Goal: Entertainment & Leisure: Consume media (video, audio)

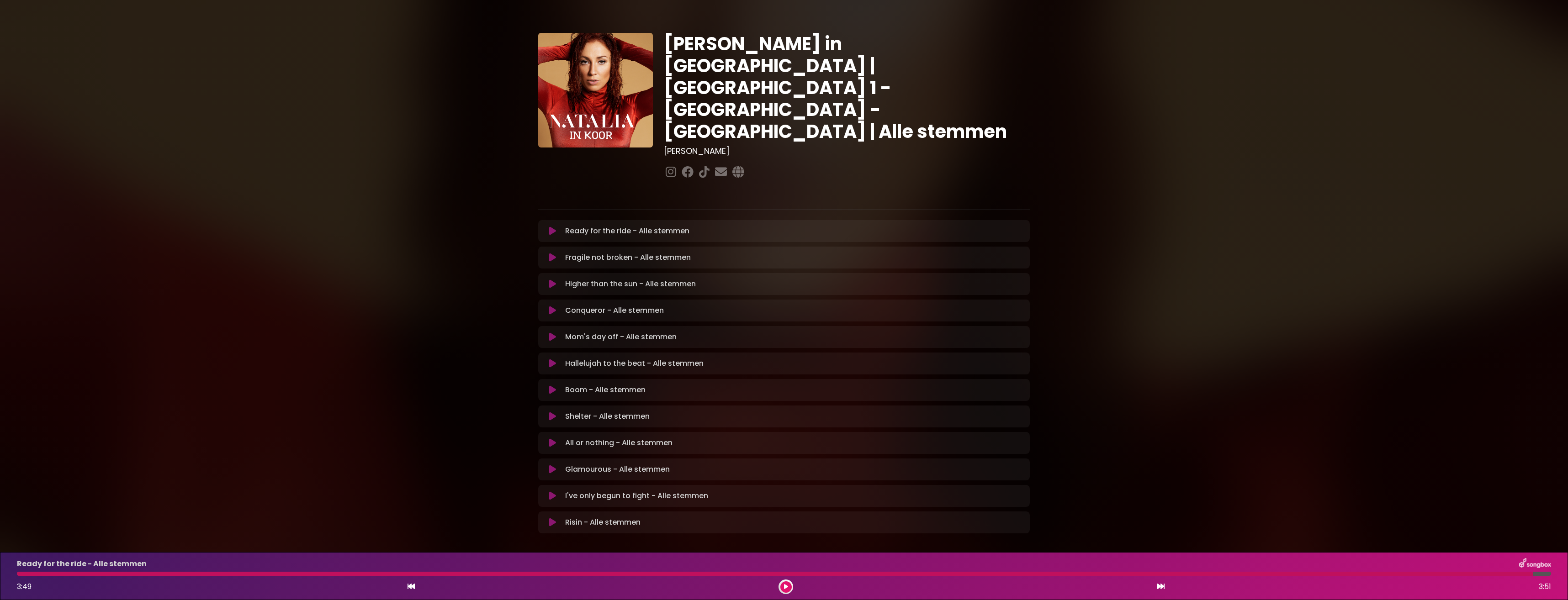
click at [556, 253] on button at bounding box center [552, 257] width 18 height 9
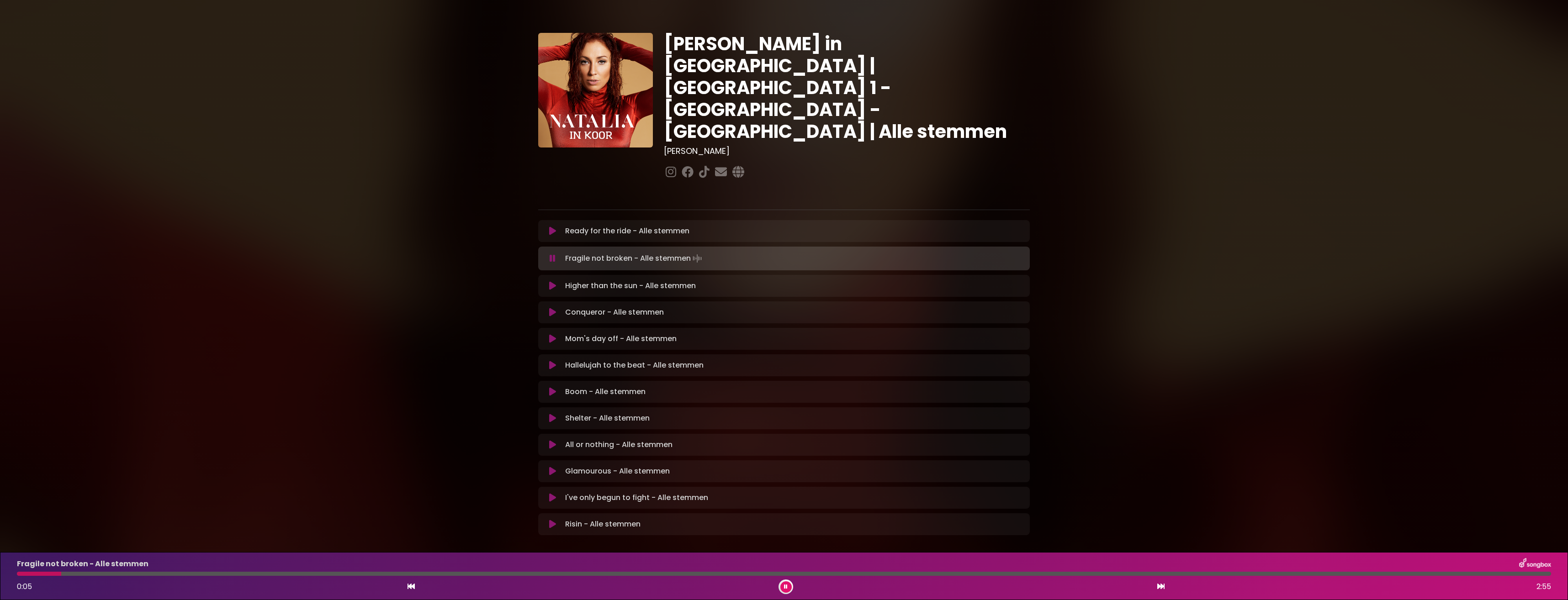
click at [154, 574] on div at bounding box center [784, 574] width 1534 height 4
click at [701, 573] on div at bounding box center [359, 574] width 684 height 4
click at [673, 573] on div at bounding box center [363, 574] width 691 height 4
click at [657, 570] on div "Fragile not broken - Alle stemmen 1:17 2:55" at bounding box center [784, 576] width 1545 height 36
click at [656, 574] on div at bounding box center [359, 574] width 684 height 4
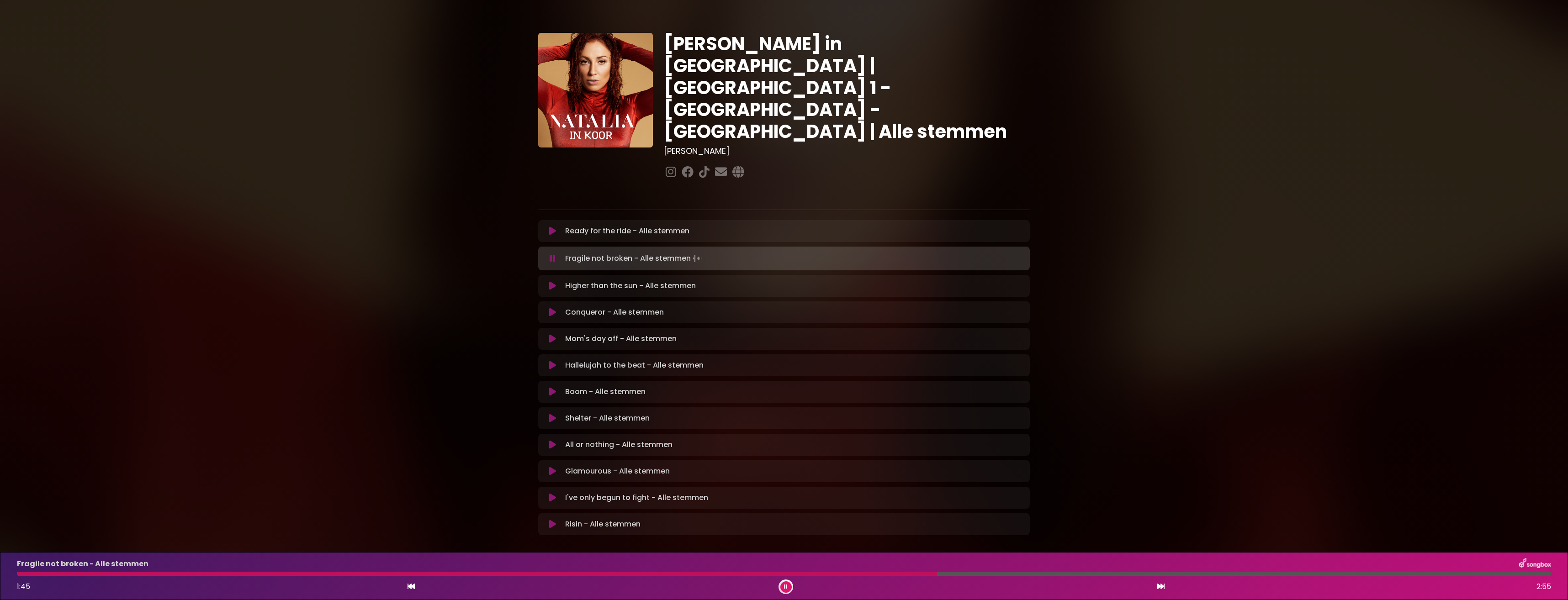
click at [789, 587] on button at bounding box center [786, 587] width 12 height 12
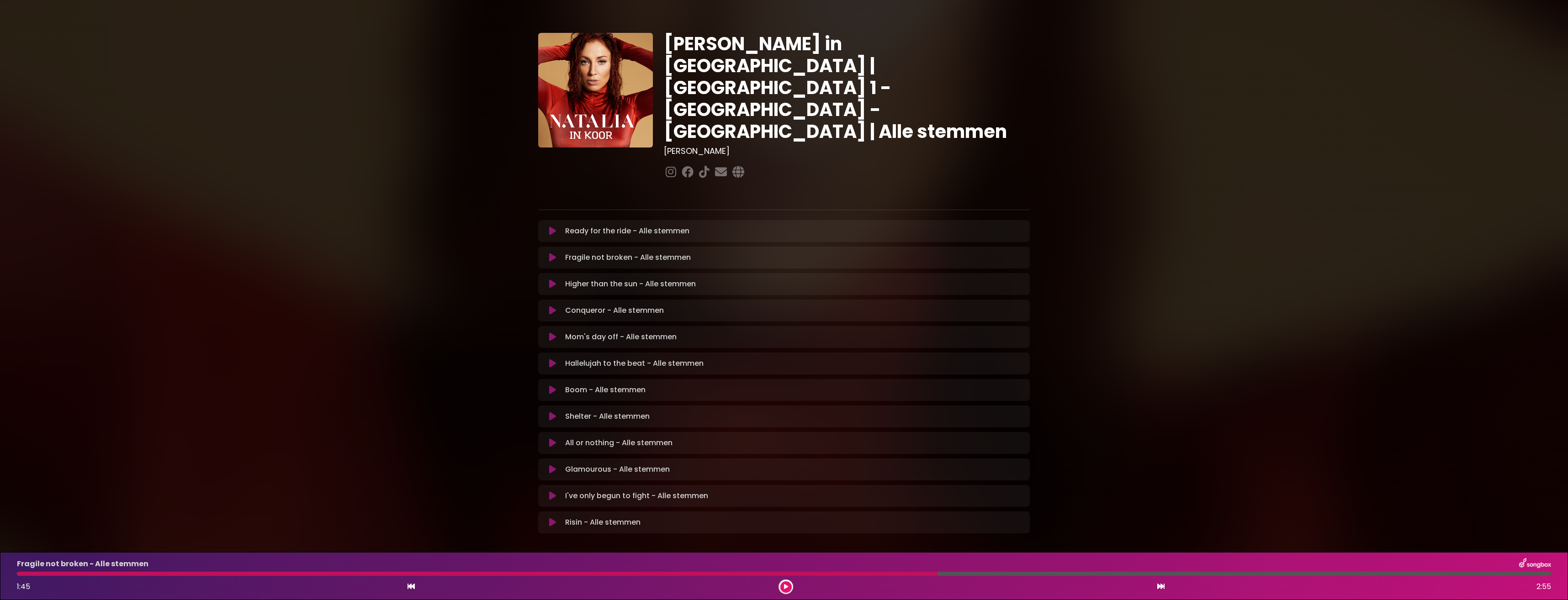
click at [552, 385] on icon at bounding box center [552, 389] width 7 height 9
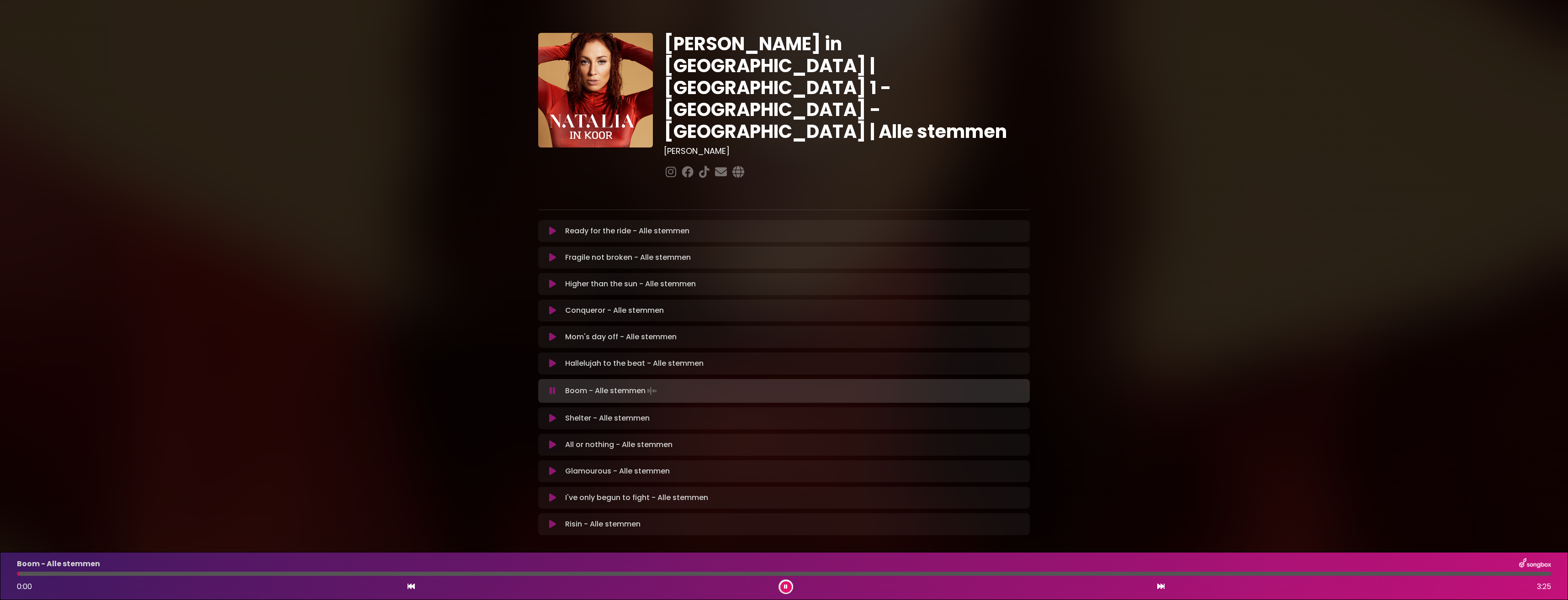
click at [18, 574] on div at bounding box center [18, 574] width 2 height 4
click at [17, 574] on div at bounding box center [21, 574] width 7 height 4
click at [17, 574] on div at bounding box center [21, 574] width 9 height 4
click at [785, 587] on icon at bounding box center [786, 587] width 4 height 5
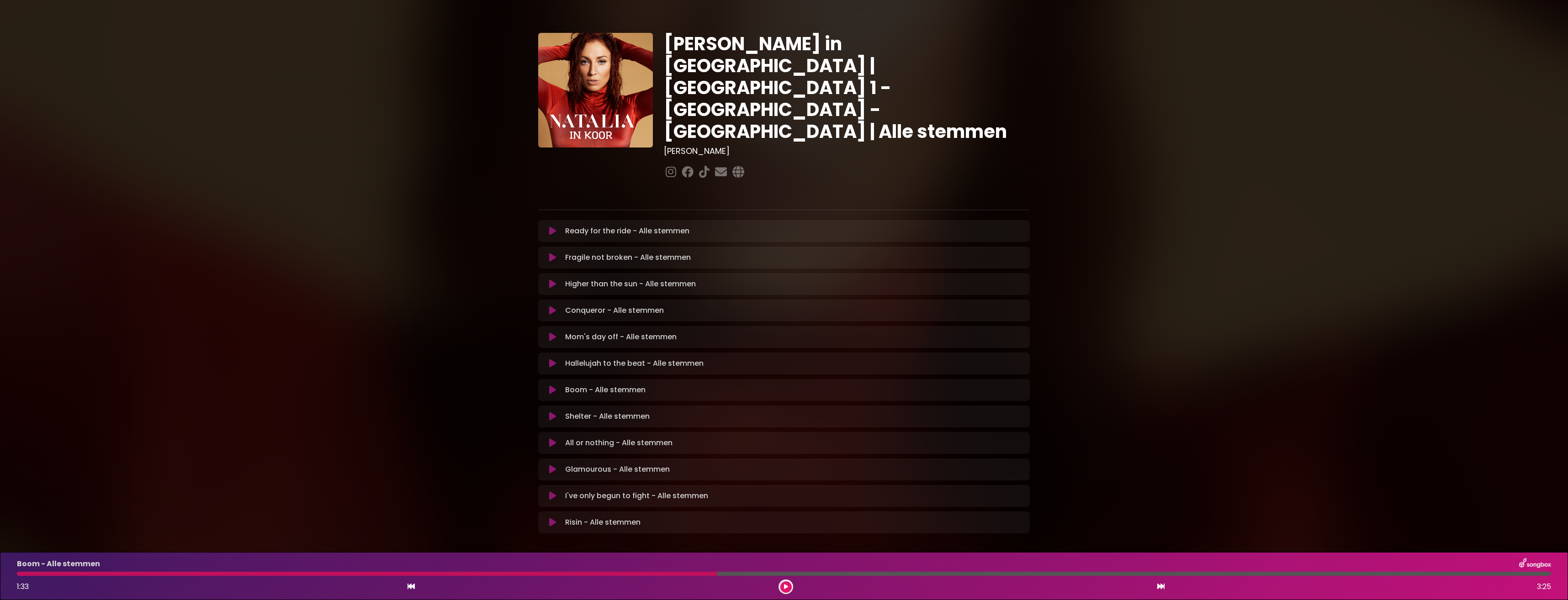
click at [550, 253] on icon at bounding box center [552, 257] width 7 height 9
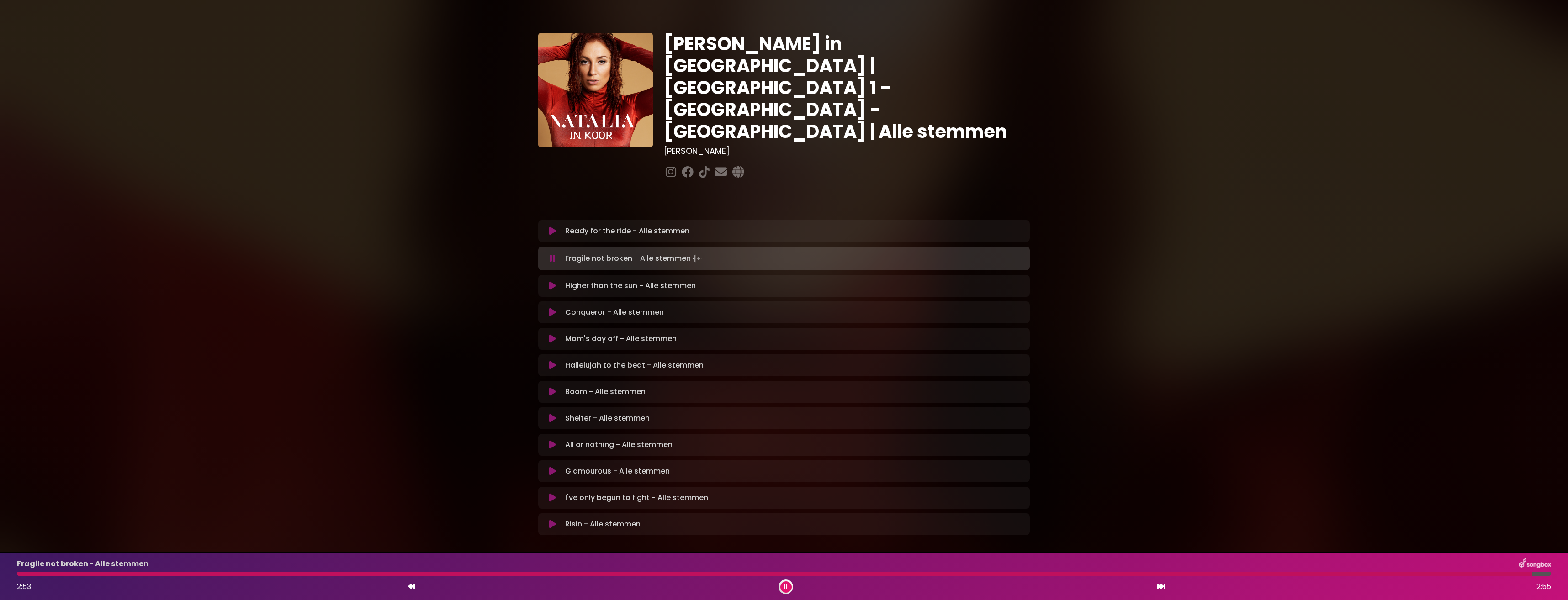
click at [786, 582] on button at bounding box center [786, 587] width 12 height 12
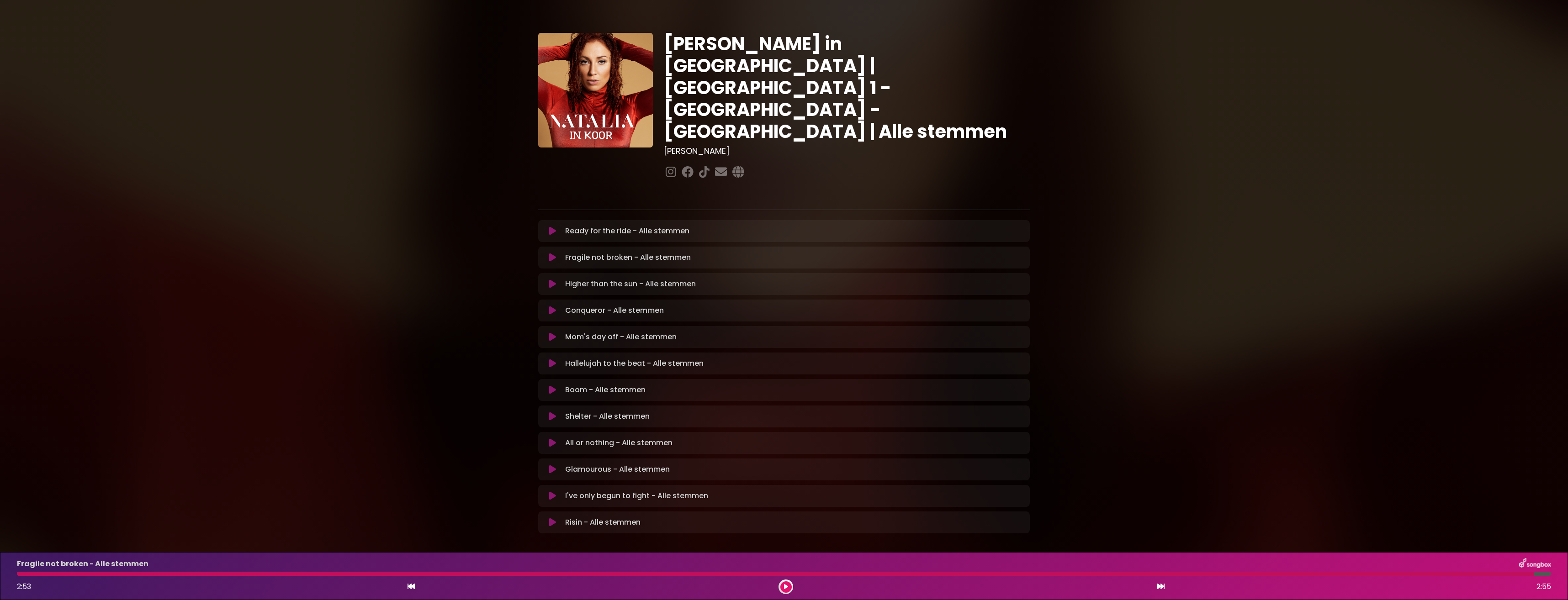
click at [553, 279] on icon at bounding box center [552, 284] width 7 height 9
click at [785, 585] on icon at bounding box center [786, 587] width 4 height 5
click at [551, 279] on icon at bounding box center [552, 284] width 7 height 9
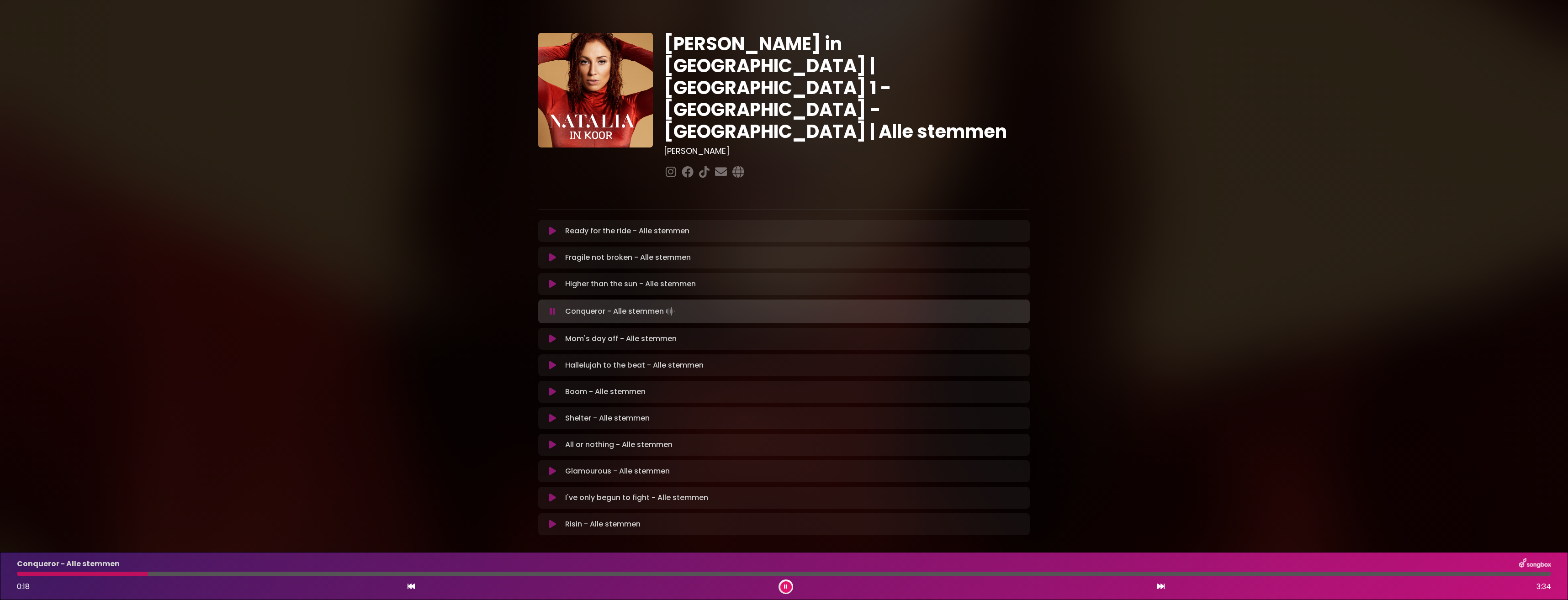
click at [785, 585] on icon at bounding box center [786, 587] width 4 height 5
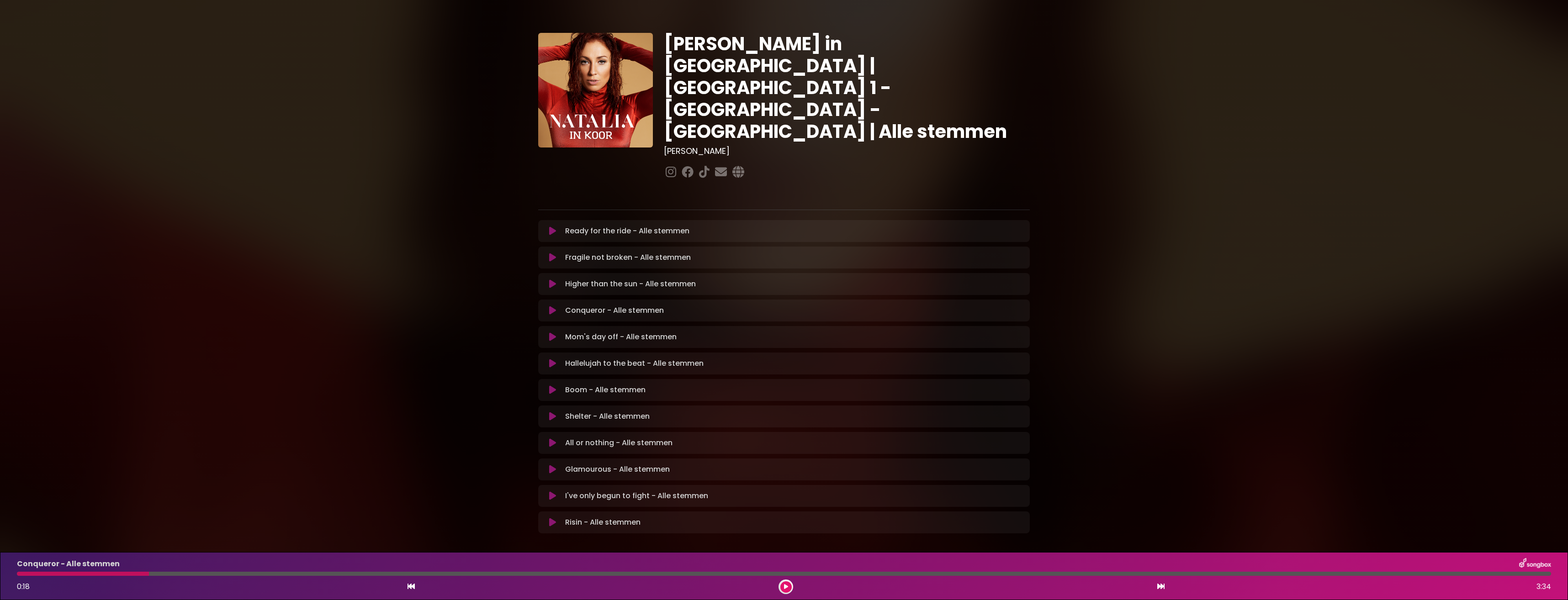
click at [550, 279] on icon at bounding box center [552, 284] width 7 height 9
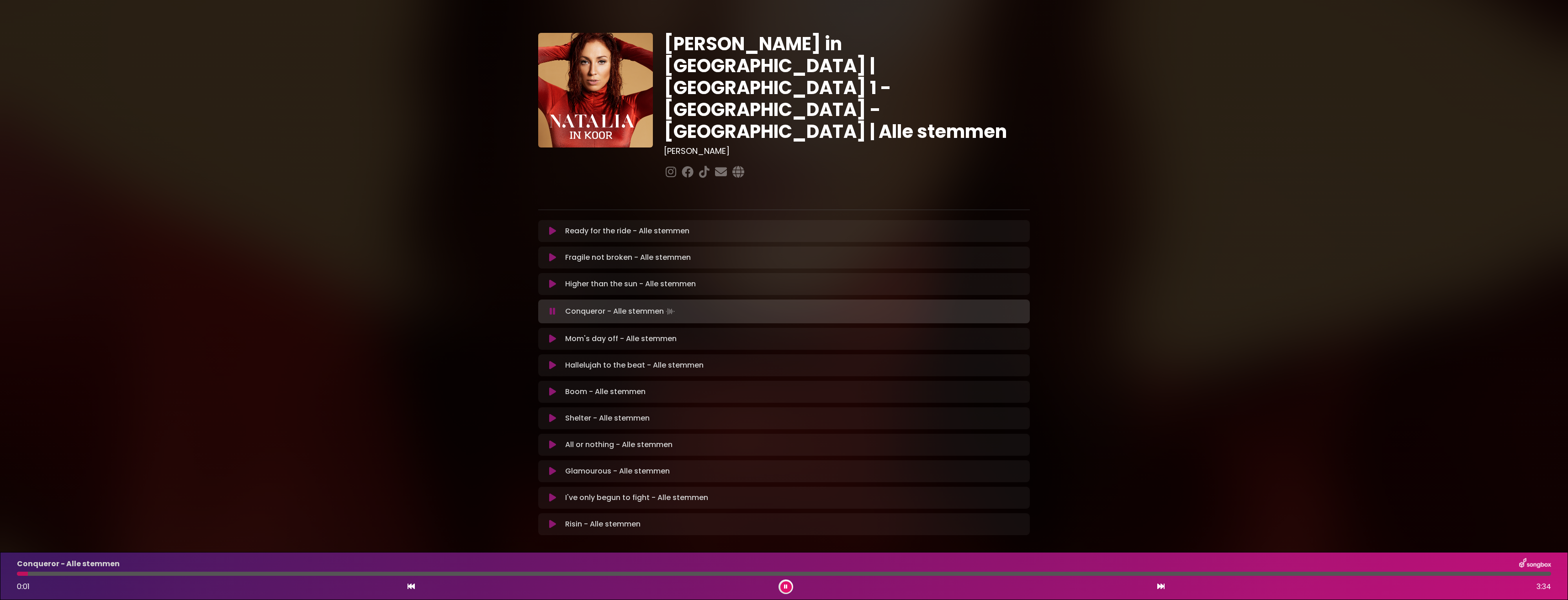
click at [785, 586] on icon at bounding box center [786, 587] width 4 height 5
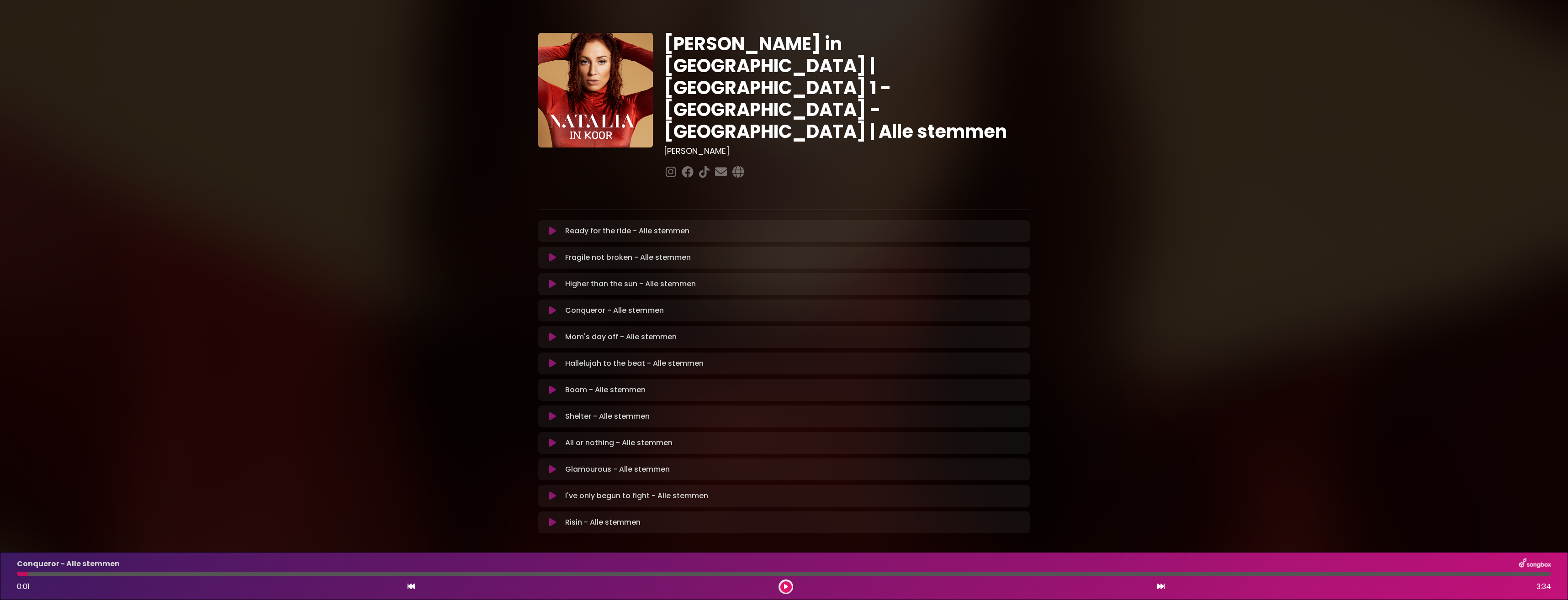
click at [555, 306] on icon at bounding box center [552, 310] width 7 height 9
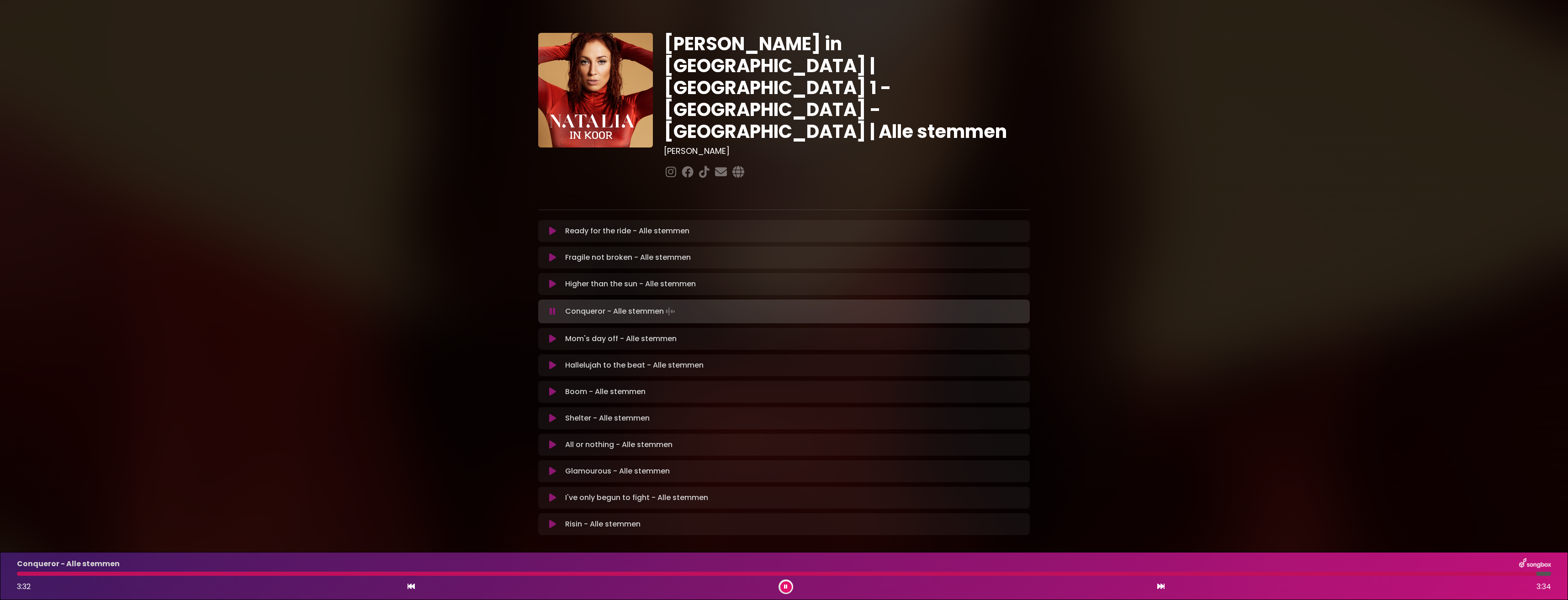
click at [785, 587] on icon at bounding box center [786, 587] width 4 height 5
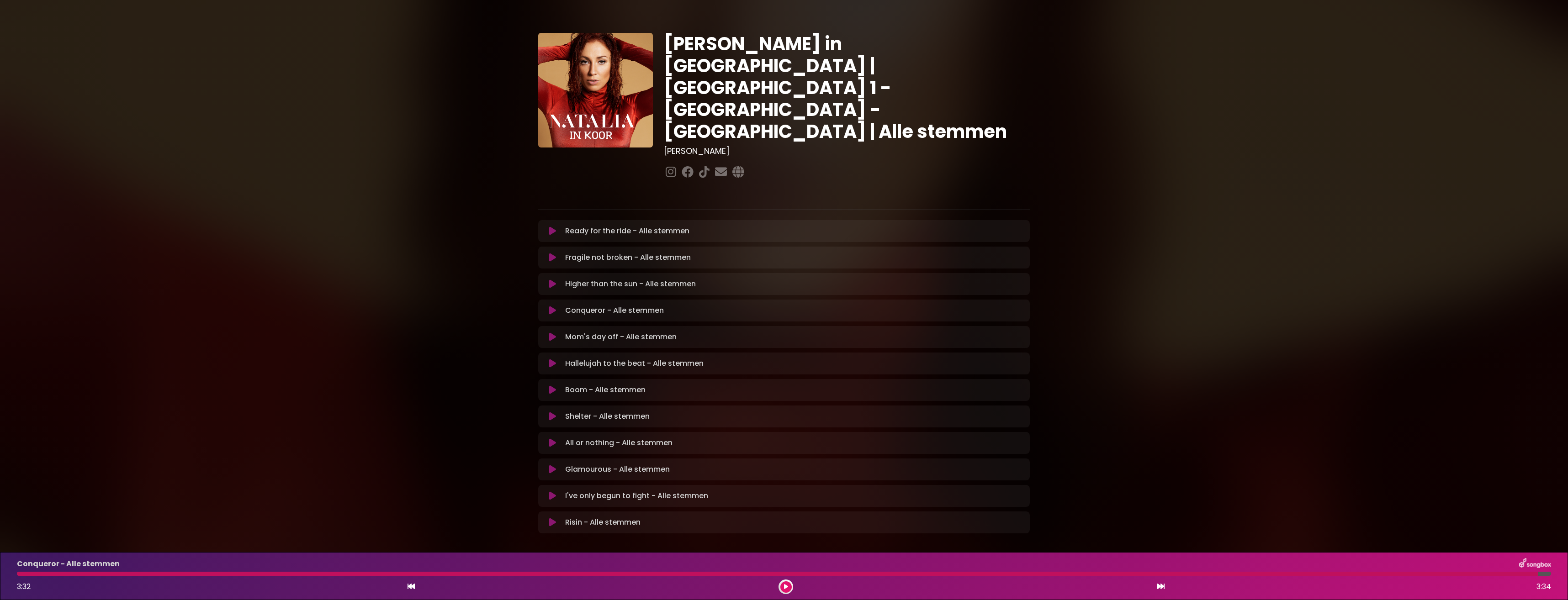
click at [553, 306] on icon at bounding box center [552, 310] width 7 height 9
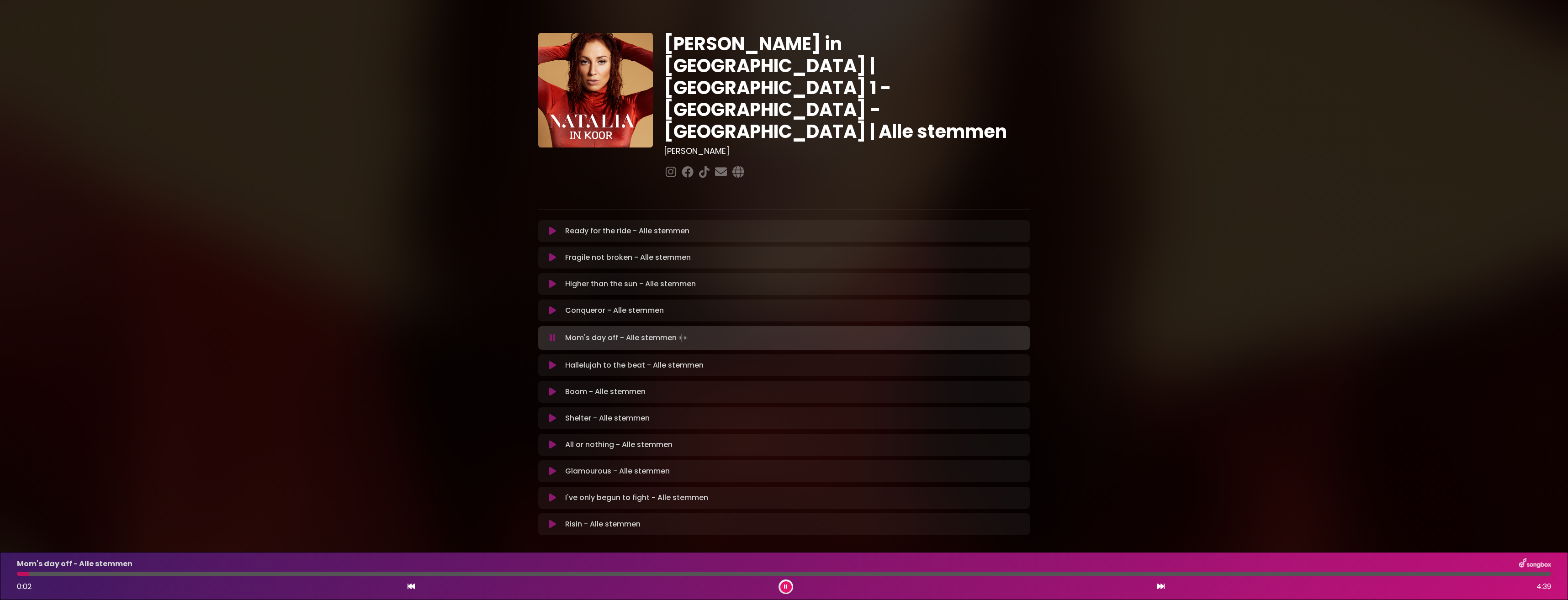
click at [548, 306] on button at bounding box center [552, 310] width 18 height 9
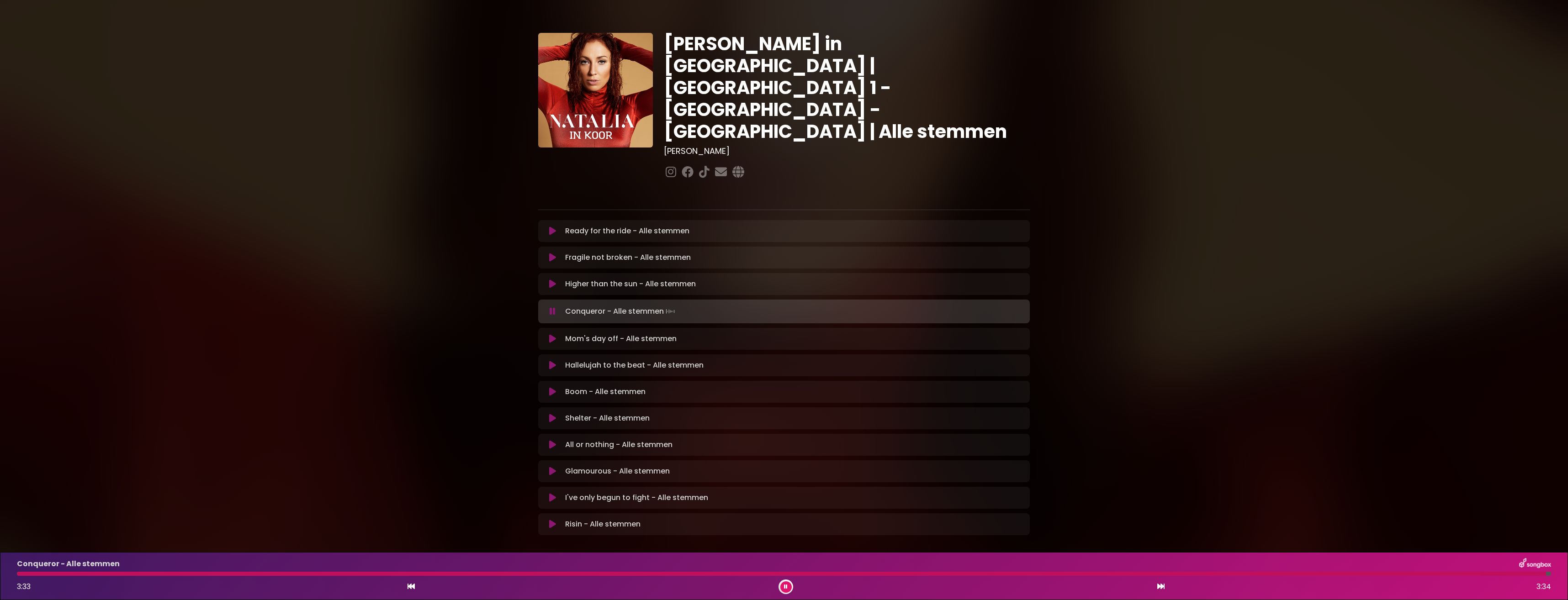
click at [779, 586] on div at bounding box center [786, 587] width 15 height 15
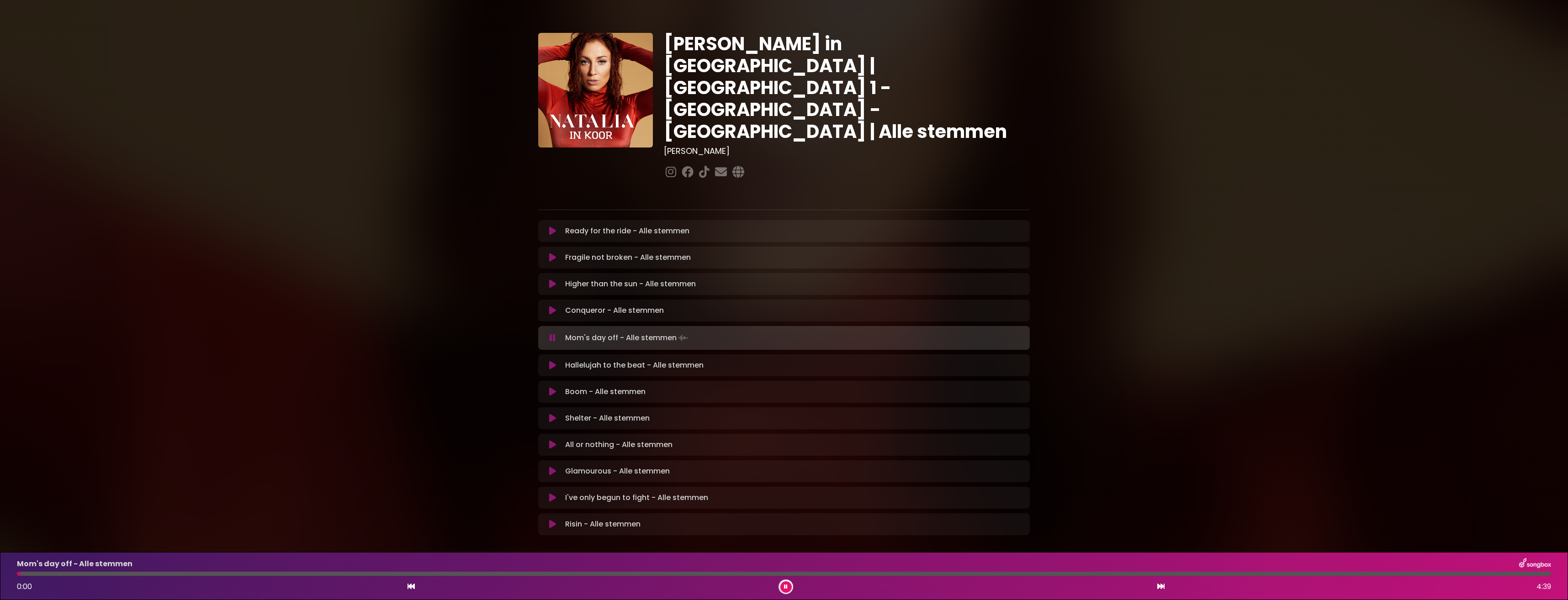
click at [785, 585] on icon at bounding box center [786, 587] width 4 height 5
